Goal: Task Accomplishment & Management: Manage account settings

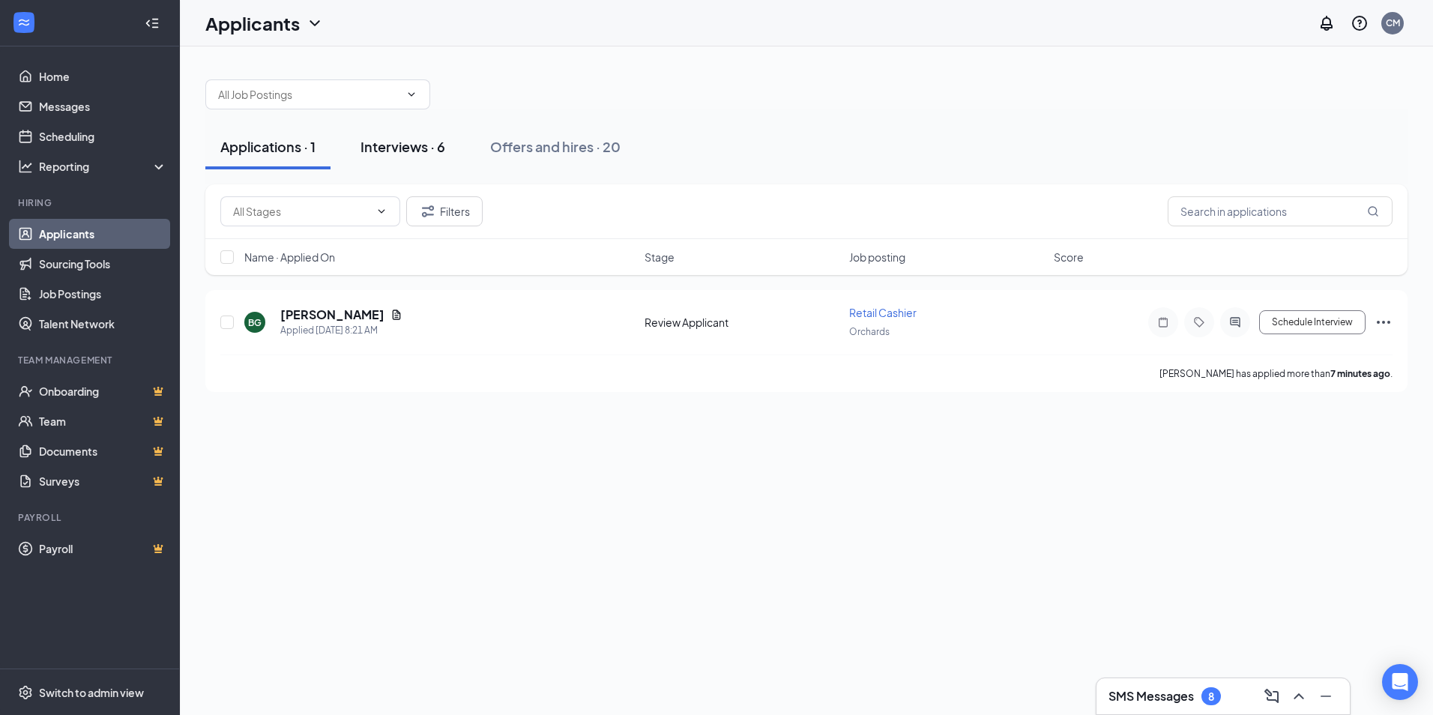
click at [423, 146] on div "Interviews · 6" at bounding box center [403, 146] width 85 height 19
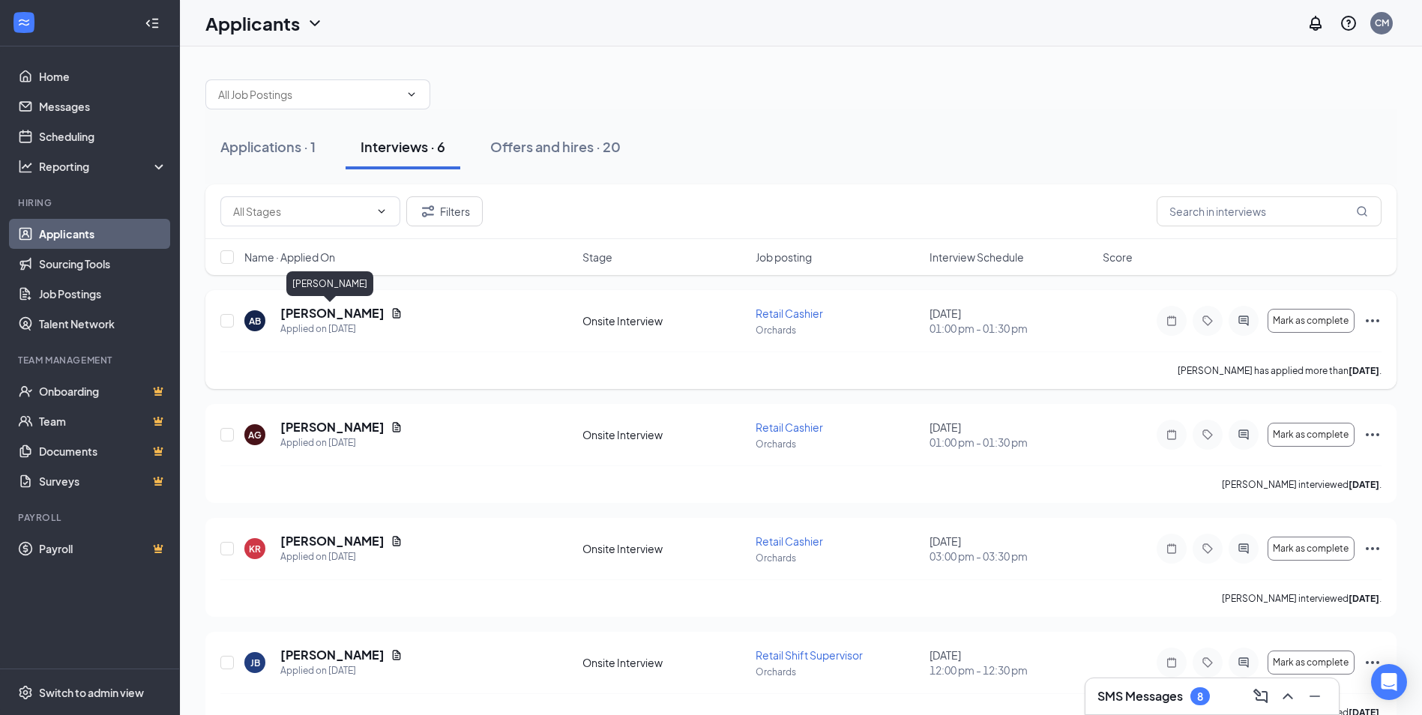
click at [357, 312] on h5 "[PERSON_NAME]" at bounding box center [332, 313] width 104 height 16
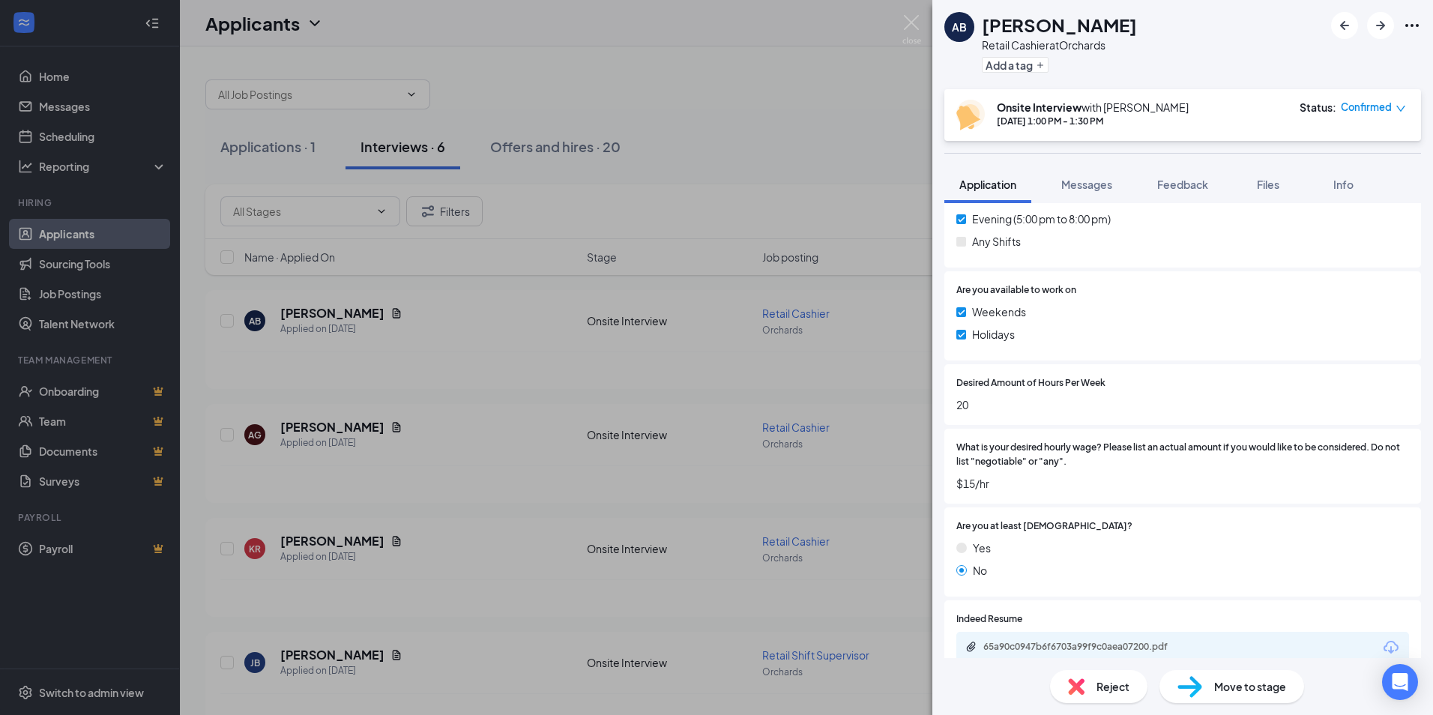
scroll to position [824, 0]
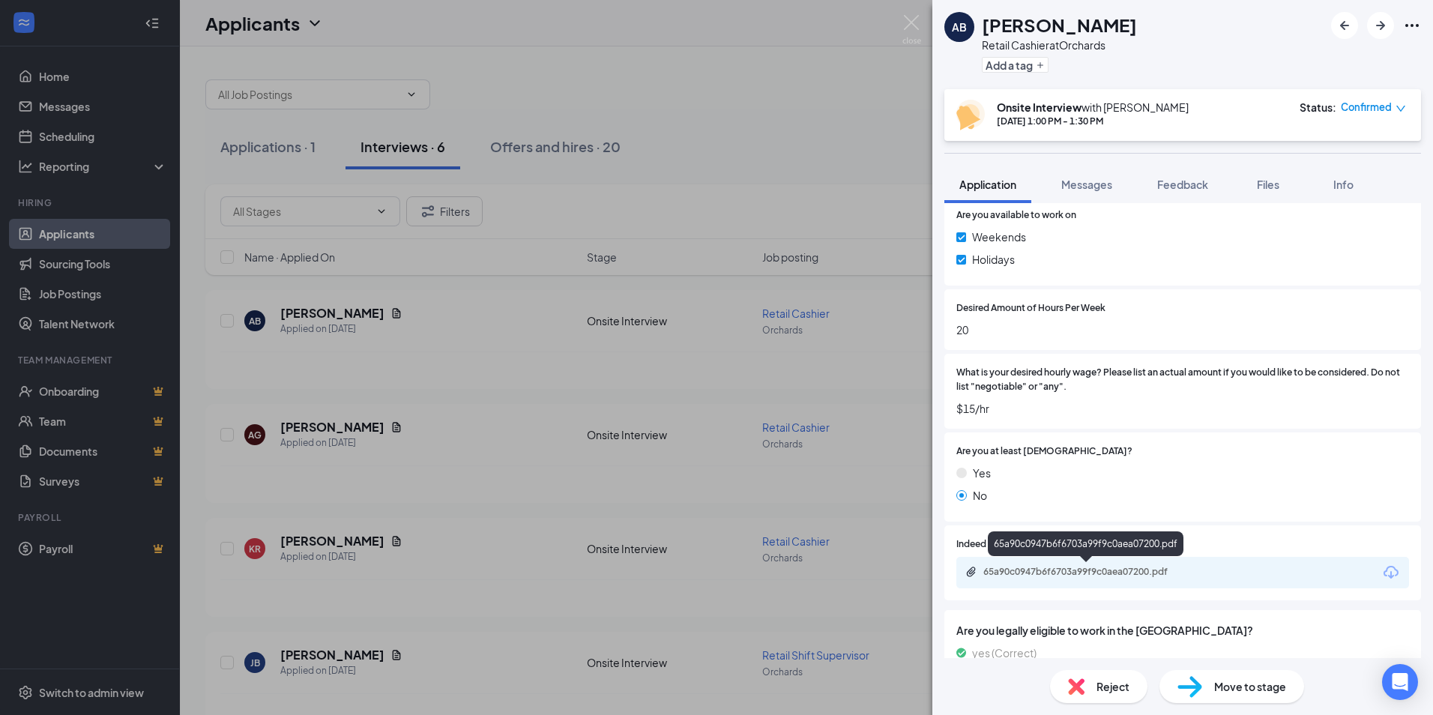
click at [1126, 570] on div "65a90c0947b6f6703a99f9c0aea07200.pdf" at bounding box center [1088, 572] width 210 height 12
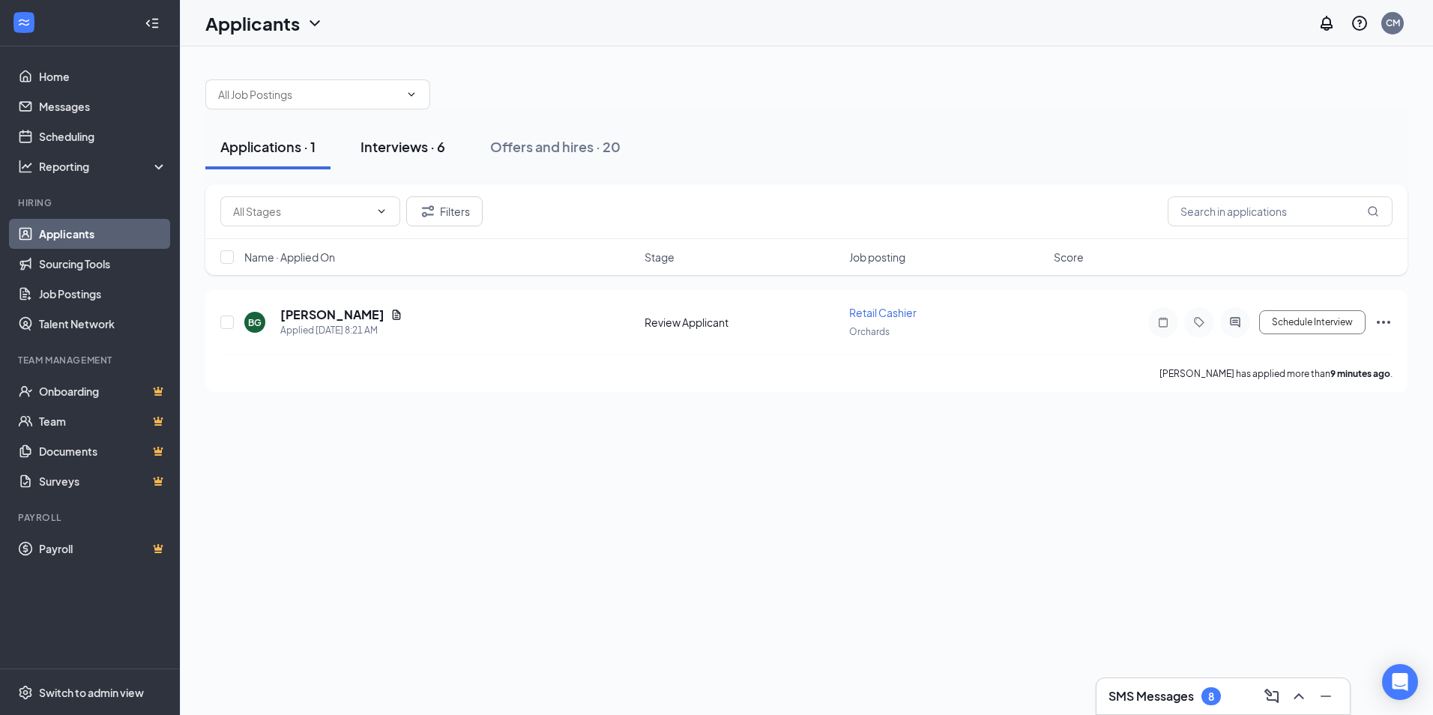
click at [416, 143] on div "Interviews · 6" at bounding box center [403, 146] width 85 height 19
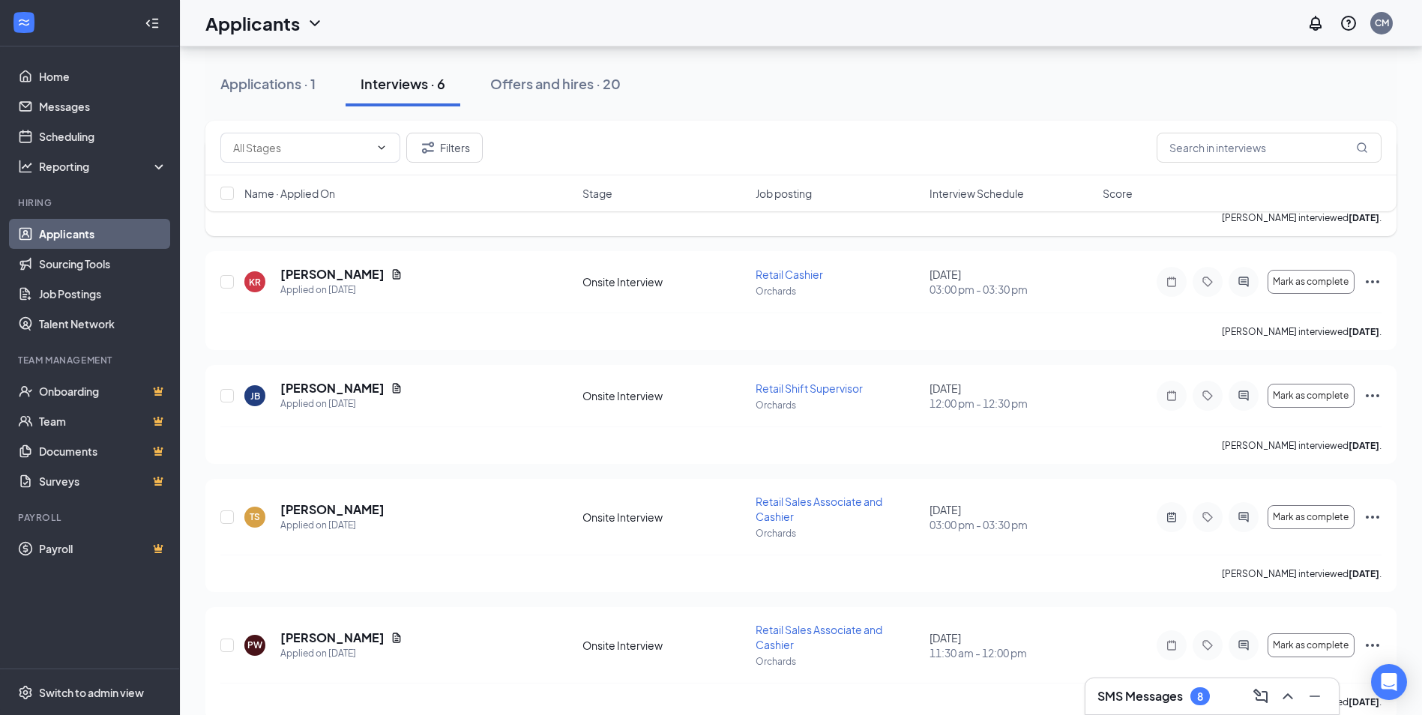
scroll to position [290, 0]
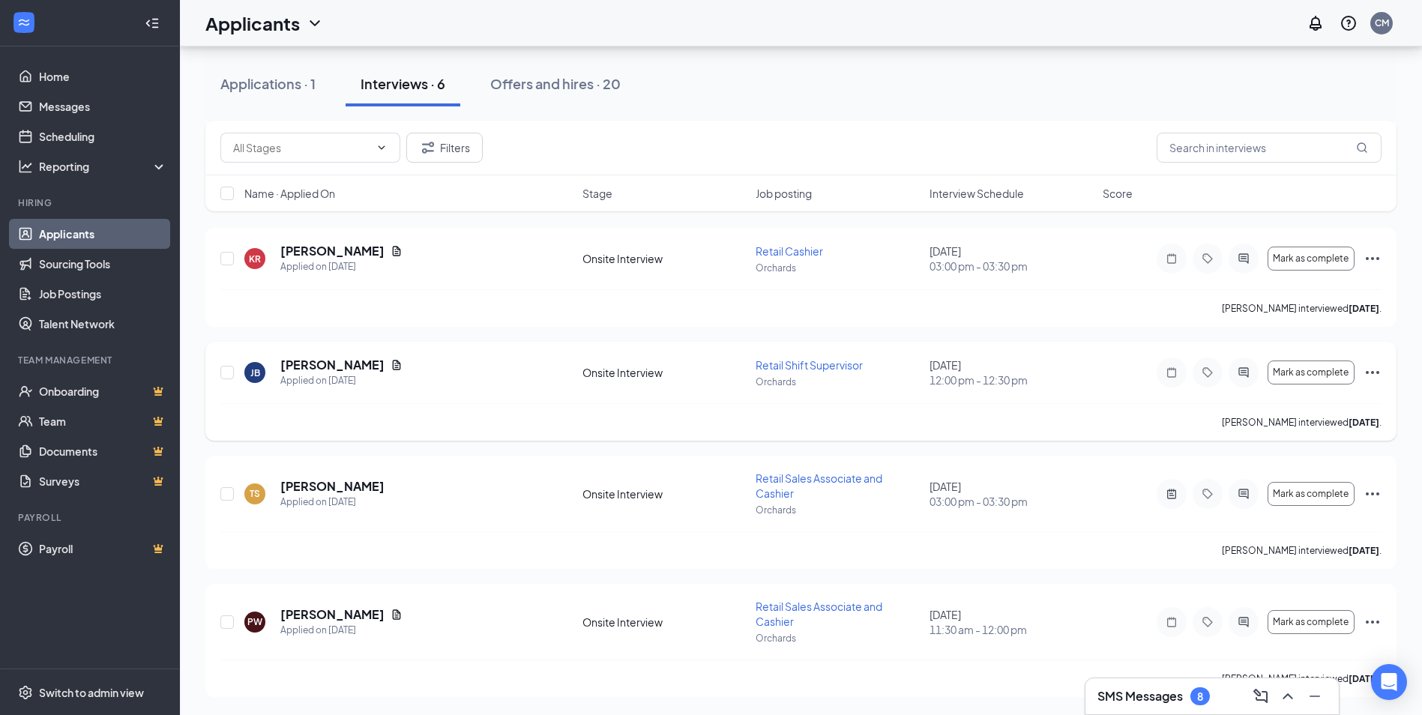
click at [1379, 369] on icon "Ellipses" at bounding box center [1372, 373] width 18 height 18
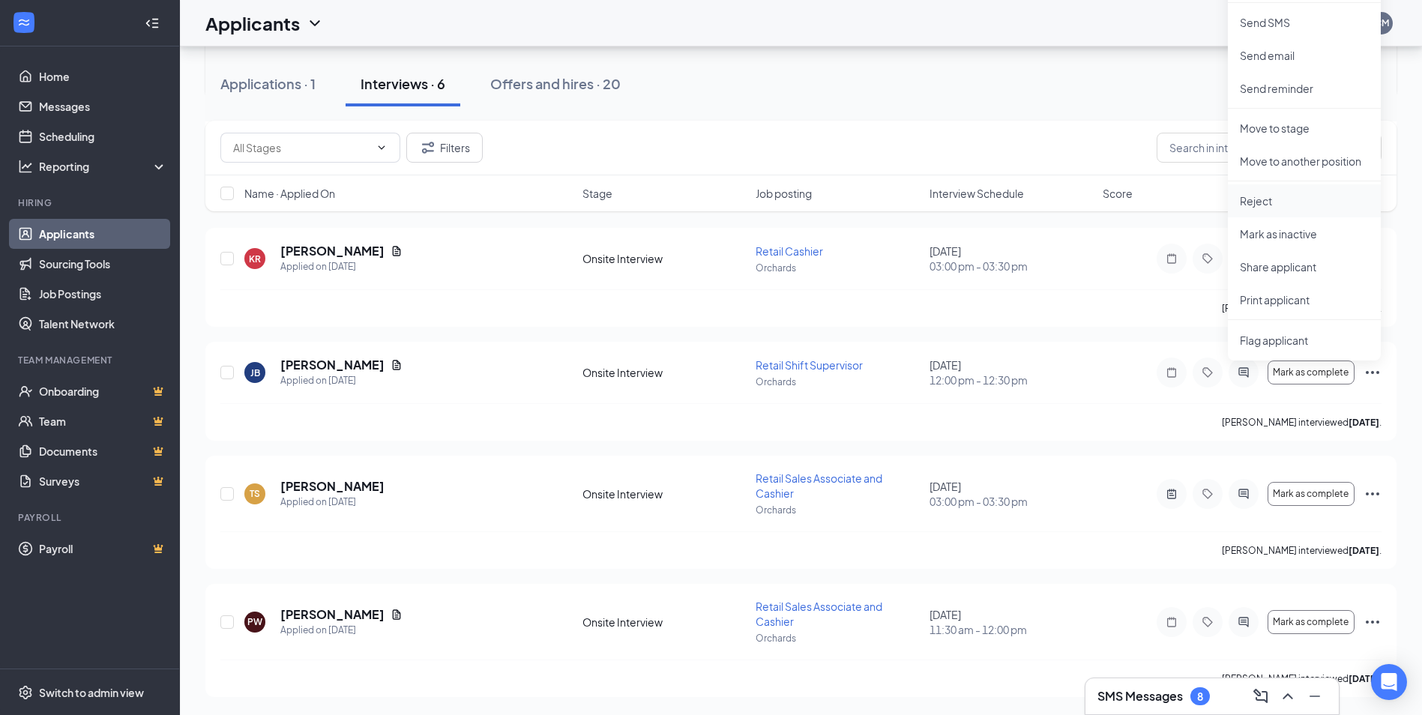
click at [1261, 199] on p "Reject" at bounding box center [1304, 200] width 129 height 15
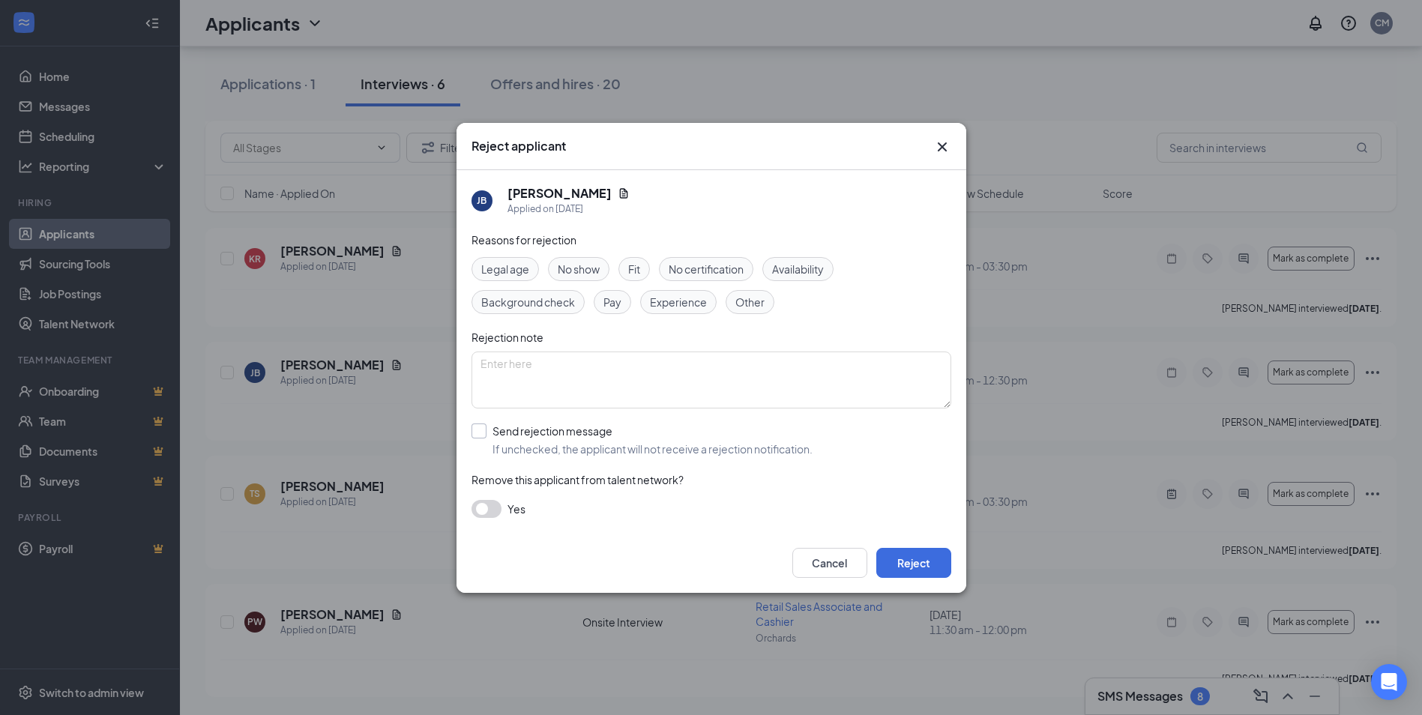
click at [480, 431] on input "Send rejection message If unchecked, the applicant will not receive a rejection…" at bounding box center [641, 439] width 341 height 33
checkbox input "true"
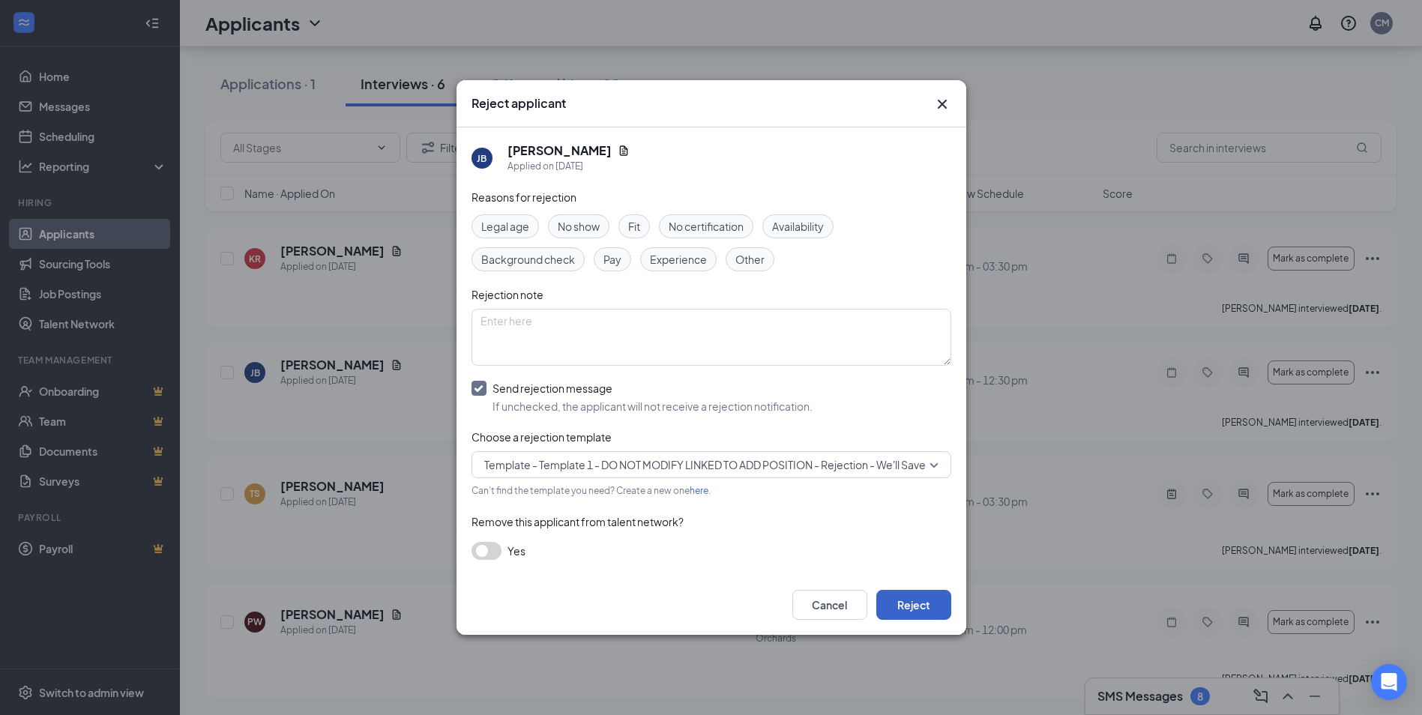
click at [905, 600] on button "Reject" at bounding box center [913, 605] width 75 height 30
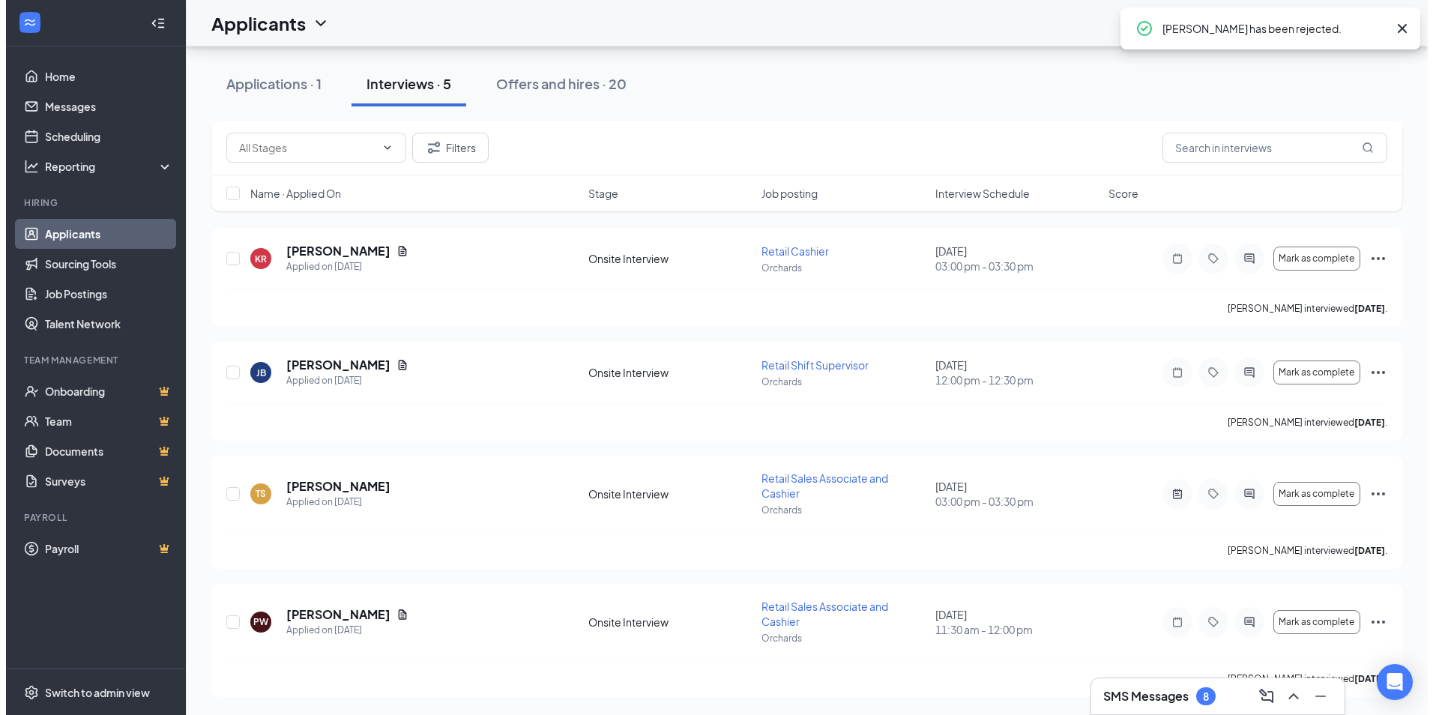
scroll to position [176, 0]
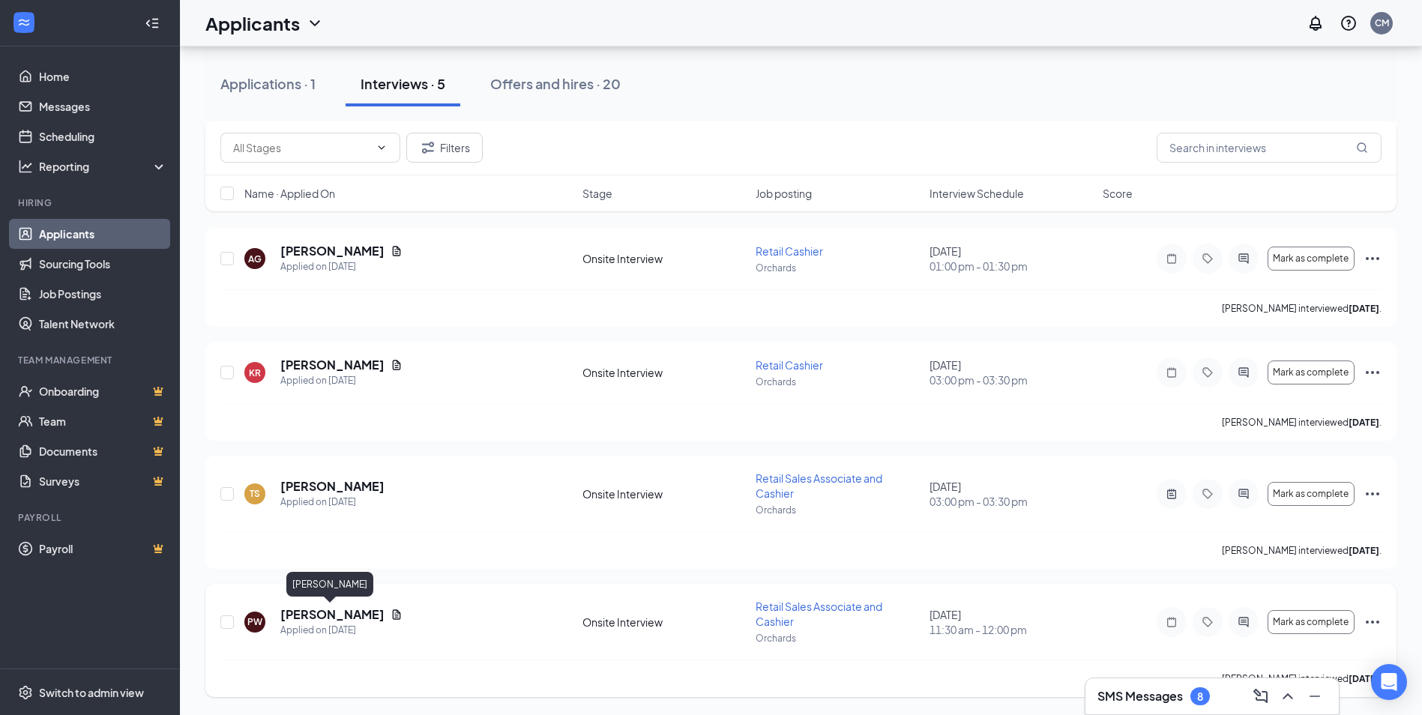
click at [355, 612] on h5 "[PERSON_NAME]" at bounding box center [332, 614] width 104 height 16
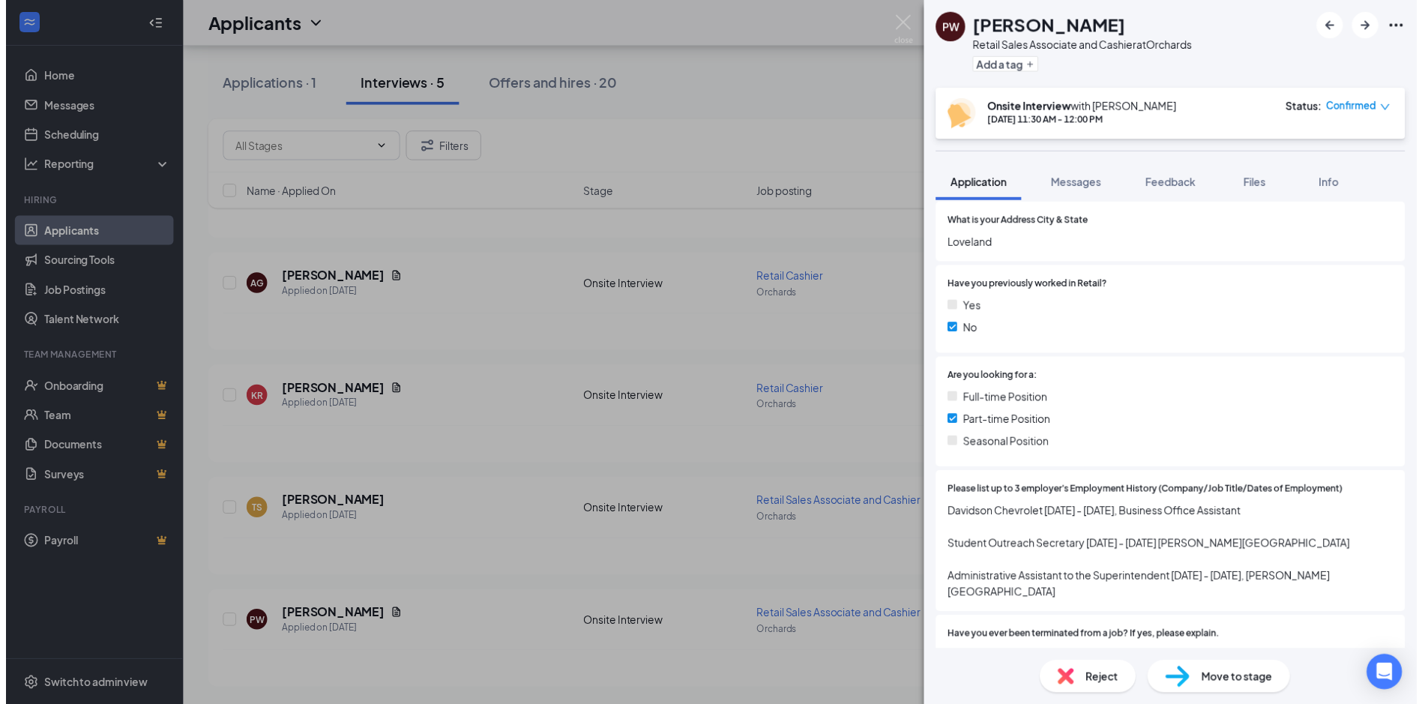
scroll to position [225, 0]
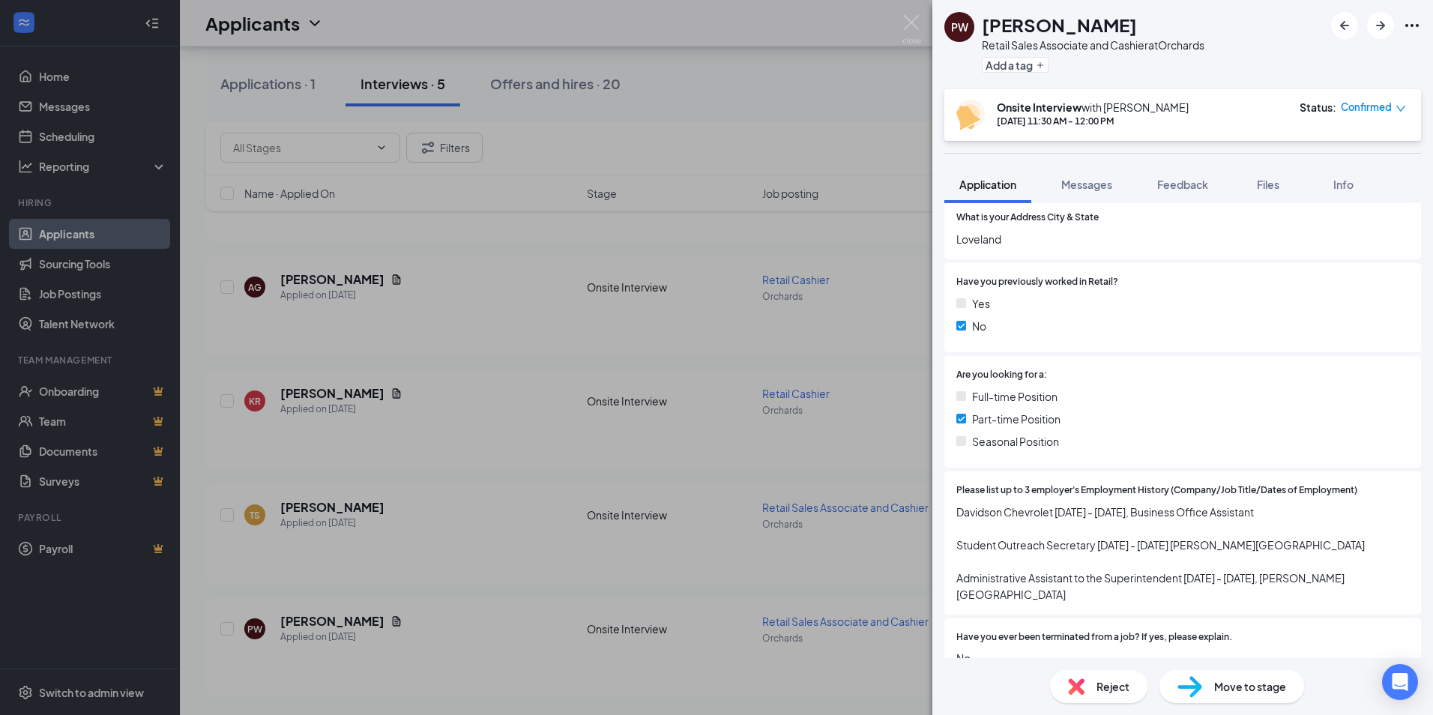
click at [815, 122] on div "PW Patricia Wilson Retail Sales Associate and Cashier at Orchards Add a tag Ons…" at bounding box center [716, 357] width 1433 height 715
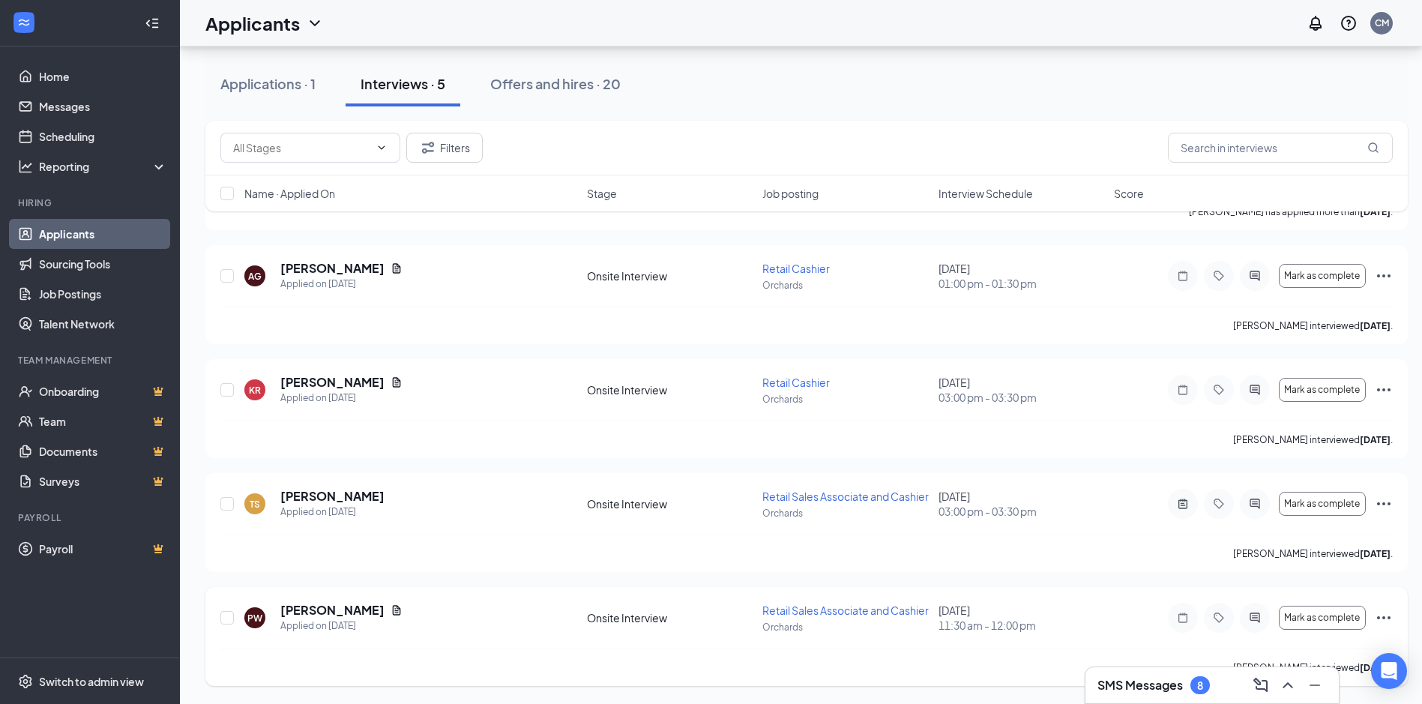
click at [1383, 619] on icon "Ellipses" at bounding box center [1383, 617] width 13 height 3
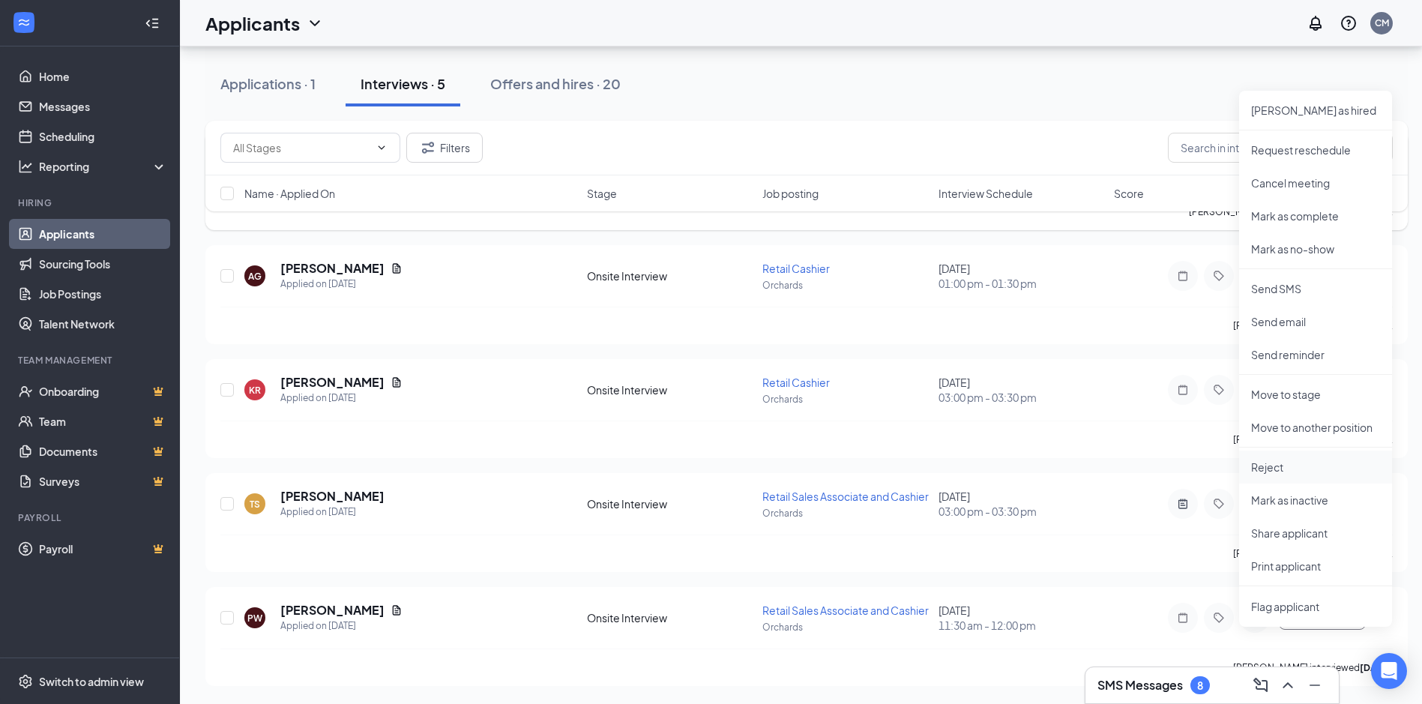
click at [1273, 459] on p "Reject" at bounding box center [1315, 466] width 129 height 15
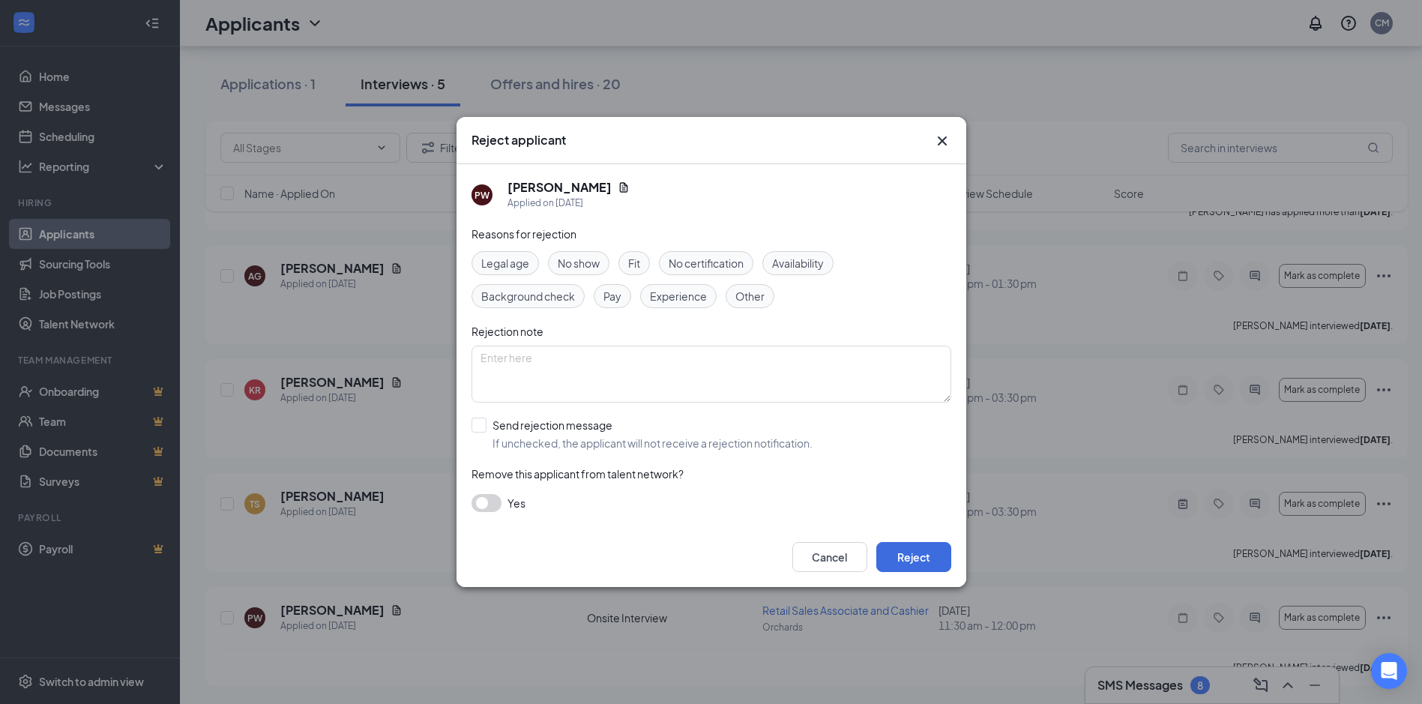
click at [480, 423] on input "Send rejection message If unchecked, the applicant will not receive a rejection…" at bounding box center [641, 433] width 341 height 33
checkbox input "true"
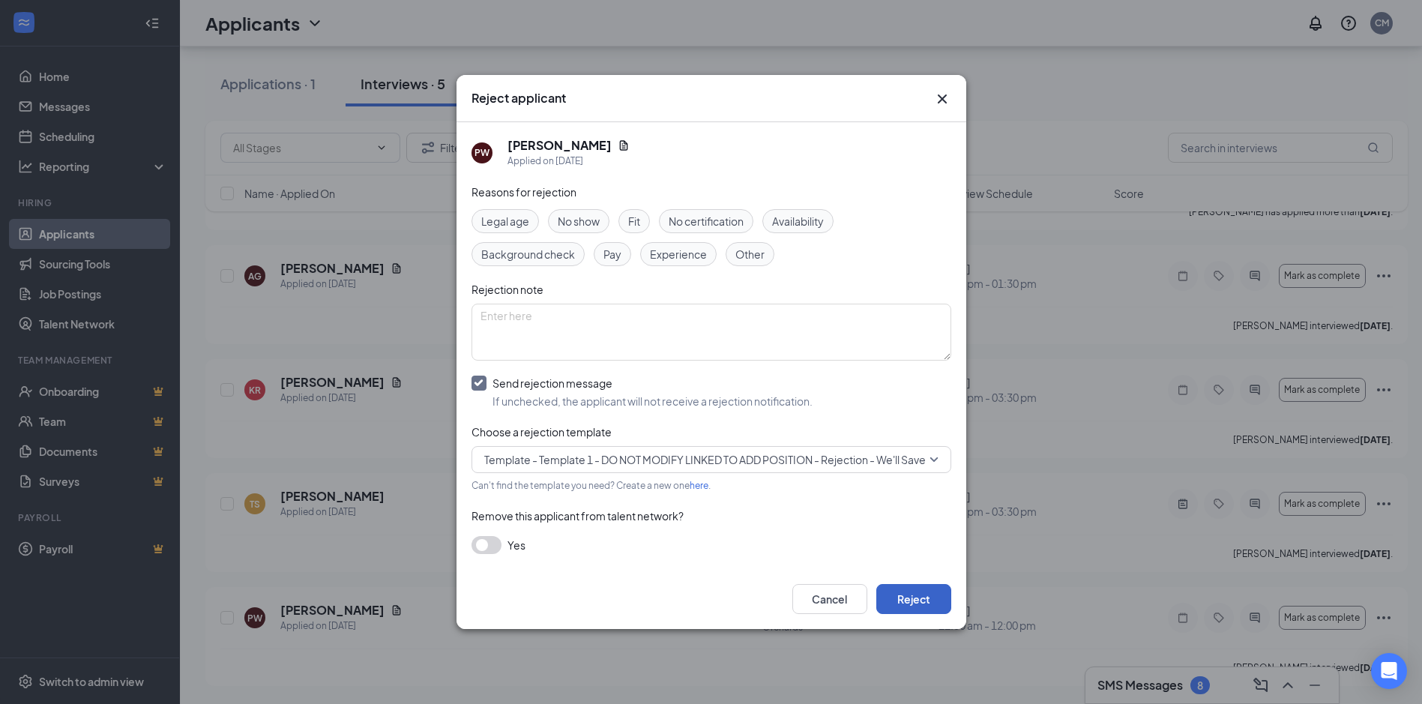
click at [906, 597] on button "Reject" at bounding box center [913, 599] width 75 height 30
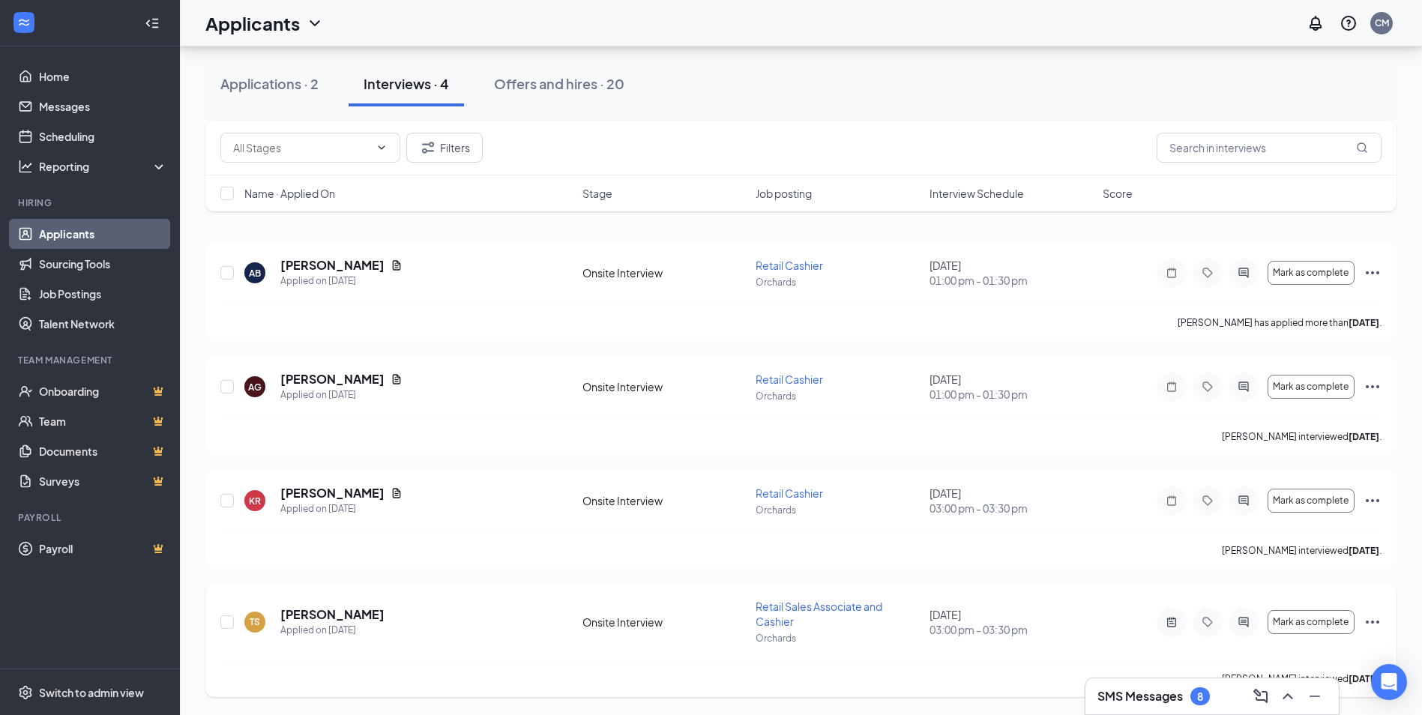
scroll to position [48, 0]
